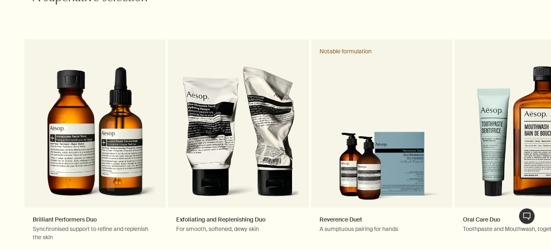
scroll to position [1312, 0]
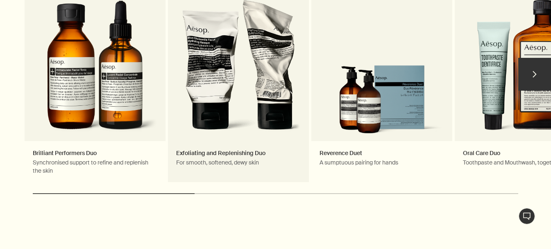
click at [260, 55] on link "Exfoliating and Replenishing Duo For smooth, softened, dewy skin" at bounding box center [238, 78] width 141 height 210
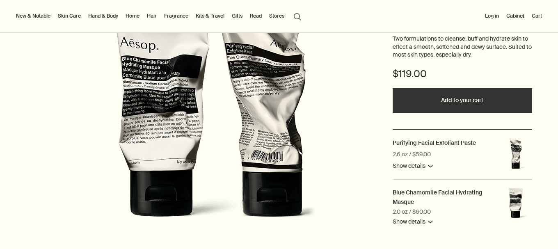
click at [458, 102] on button "Add to your cart" at bounding box center [461, 100] width 139 height 25
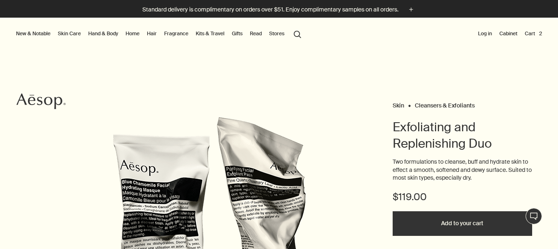
click at [523, 31] on button "Cart 2" at bounding box center [533, 34] width 21 height 10
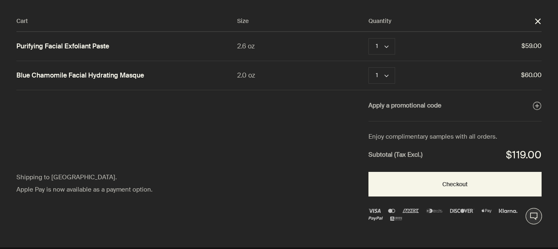
click at [542, 0] on div at bounding box center [279, 0] width 558 height 0
click at [296, 108] on div "Apply a promotional code plusAndCloseWithCircle Shipping to the United States. …" at bounding box center [278, 106] width 525 height 32
click at [542, 0] on div at bounding box center [279, 0] width 558 height 0
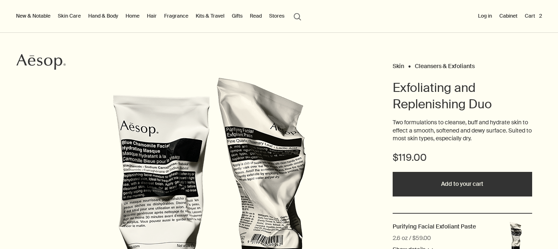
scroll to position [82, 0]
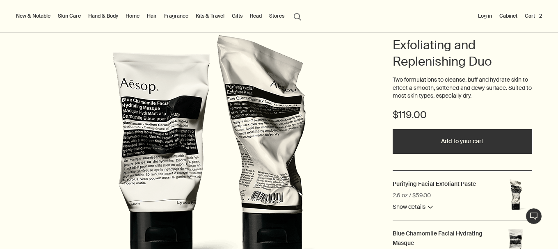
drag, startPoint x: 465, startPoint y: 150, endPoint x: 465, endPoint y: 136, distance: 13.9
click at [465, 150] on button "Add to your cart" at bounding box center [461, 141] width 139 height 25
click at [533, 16] on button "Cart 4" at bounding box center [532, 16] width 21 height 10
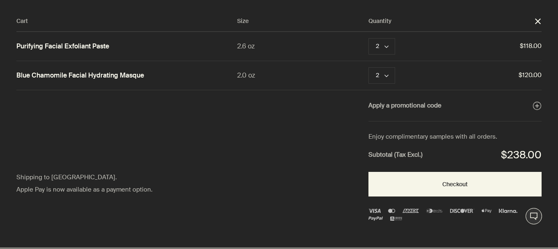
click at [541, 0] on div at bounding box center [279, 0] width 558 height 0
click at [542, 0] on div at bounding box center [279, 0] width 558 height 0
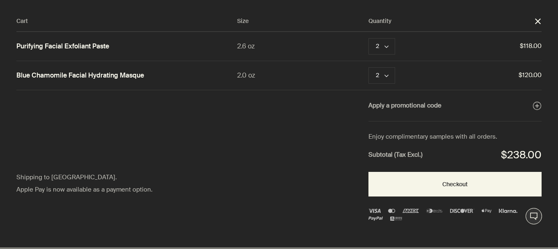
click at [492, 0] on div at bounding box center [279, 0] width 558 height 0
click at [337, 131] on div "Cart Size Quantity close Purifying Facial Exfoliant Paste 2.6 oz 2 chevron Remo…" at bounding box center [287, 123] width 574 height 247
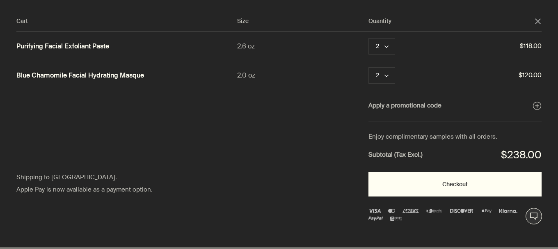
click at [437, 186] on button "Checkout" at bounding box center [454, 184] width 173 height 25
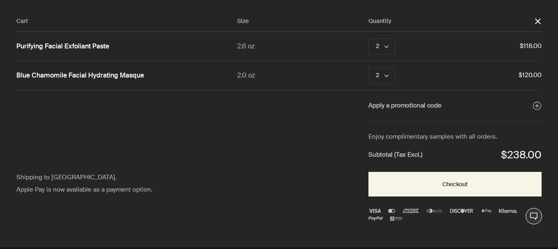
click at [488, 0] on div at bounding box center [279, 0] width 558 height 0
click at [472, 0] on div at bounding box center [279, 0] width 558 height 0
click at [542, 0] on div at bounding box center [279, 0] width 558 height 0
click at [498, 0] on div at bounding box center [279, 0] width 558 height 0
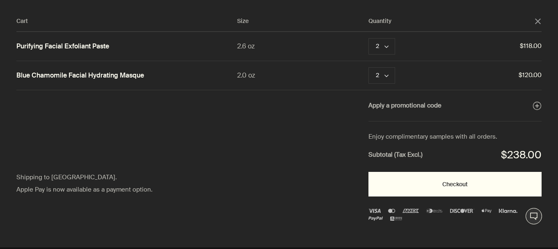
click at [415, 190] on button "Checkout" at bounding box center [454, 184] width 173 height 25
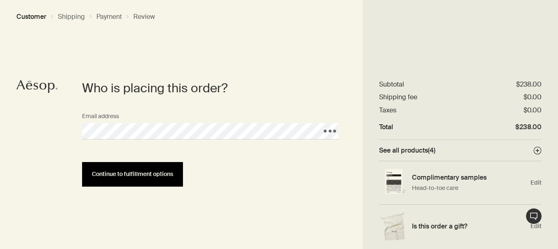
click at [164, 170] on button "Continue to fulfillment options" at bounding box center [132, 174] width 101 height 25
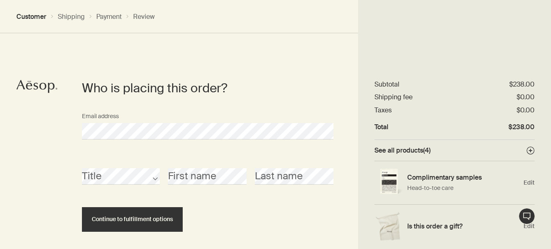
scroll to position [37, 0]
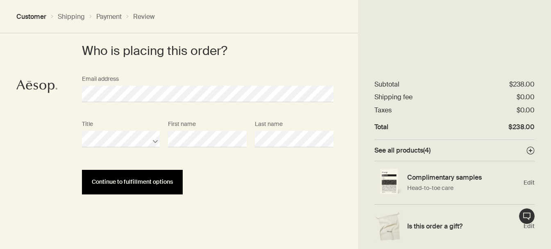
click at [162, 177] on button "Continue to fulfillment options" at bounding box center [132, 182] width 101 height 25
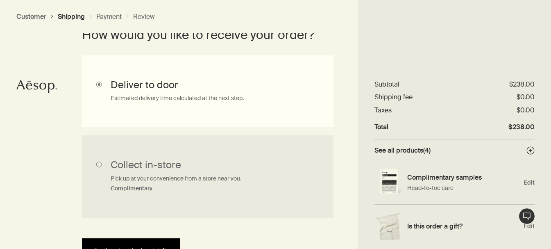
scroll to position [305, 0]
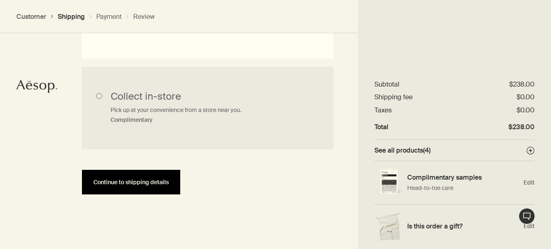
click at [171, 186] on button "Continue to shipping details" at bounding box center [131, 182] width 98 height 25
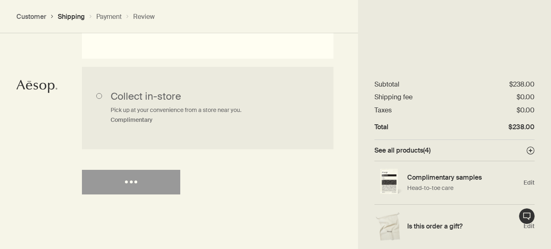
select select "US"
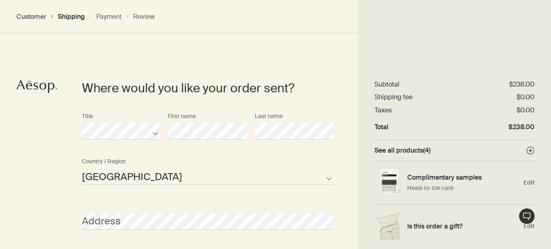
scroll to position [396, 0]
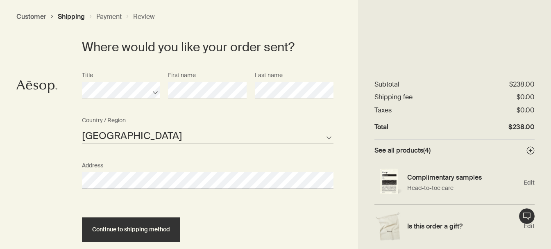
select select "US"
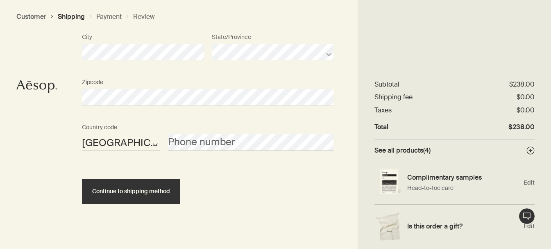
scroll to position [624, 0]
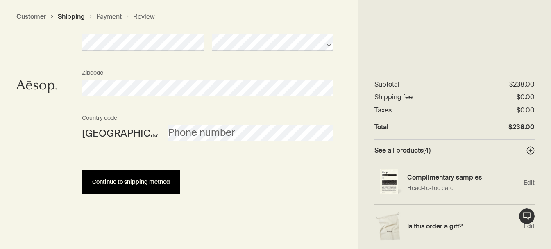
click at [162, 178] on button "Continue to shipping method" at bounding box center [131, 182] width 98 height 25
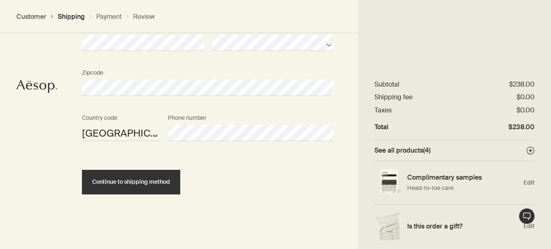
scroll to position [619, 0]
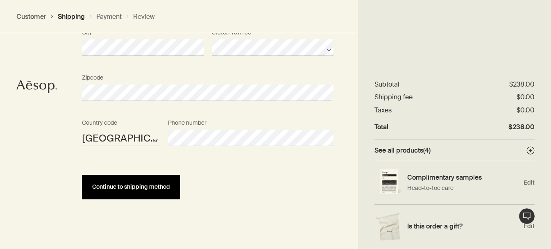
click at [155, 182] on button "Continue to shipping method" at bounding box center [131, 187] width 98 height 25
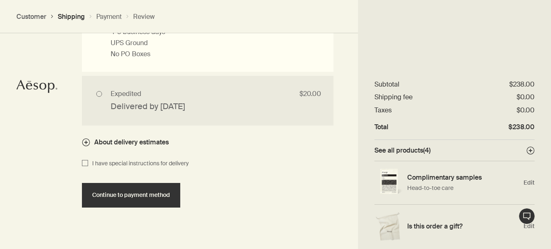
scroll to position [867, 0]
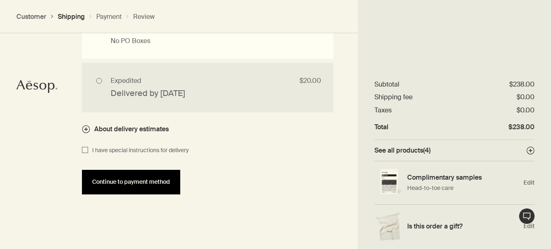
click at [121, 179] on span "Continue to payment method" at bounding box center [131, 182] width 78 height 6
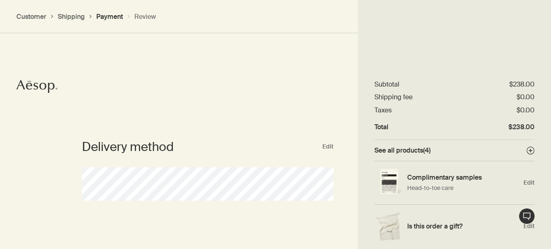
scroll to position [0, 0]
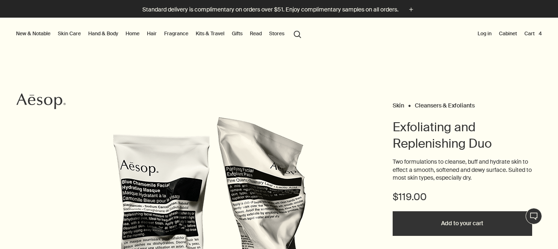
click at [525, 34] on button "Cart 4" at bounding box center [532, 34] width 21 height 10
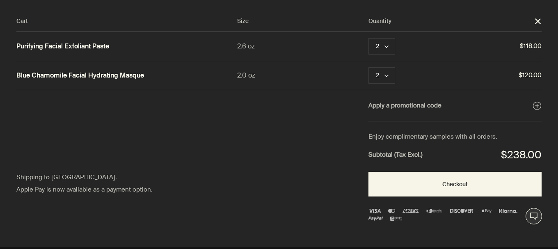
click at [538, 0] on div at bounding box center [279, 0] width 558 height 0
click at [540, 0] on div at bounding box center [279, 0] width 558 height 0
click at [543, 0] on div at bounding box center [279, 0] width 558 height 0
click at [289, 116] on div "Apply a promotional code plusAndCloseWithCircle Shipping to [GEOGRAPHIC_DATA]. …" at bounding box center [278, 106] width 525 height 32
click at [545, 0] on div at bounding box center [279, 0] width 558 height 0
